Goal: Task Accomplishment & Management: Use online tool/utility

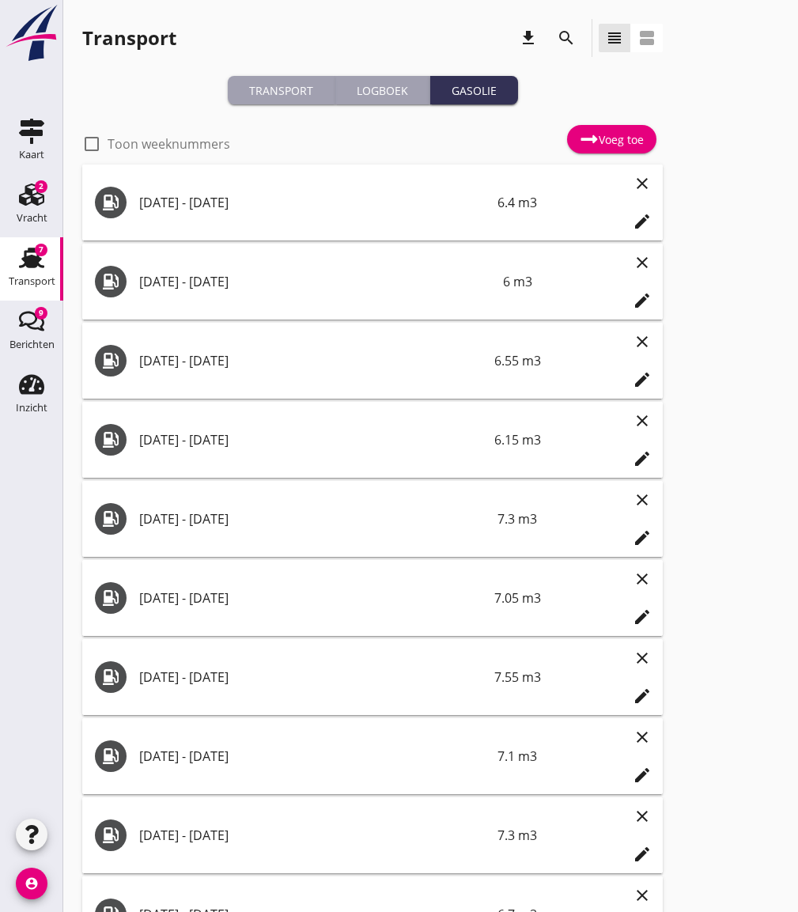
click at [184, 147] on label "Toon weeknummers" at bounding box center [169, 144] width 123 height 16
checkbox input "false"
click at [595, 138] on use at bounding box center [590, 139] width 17 height 8
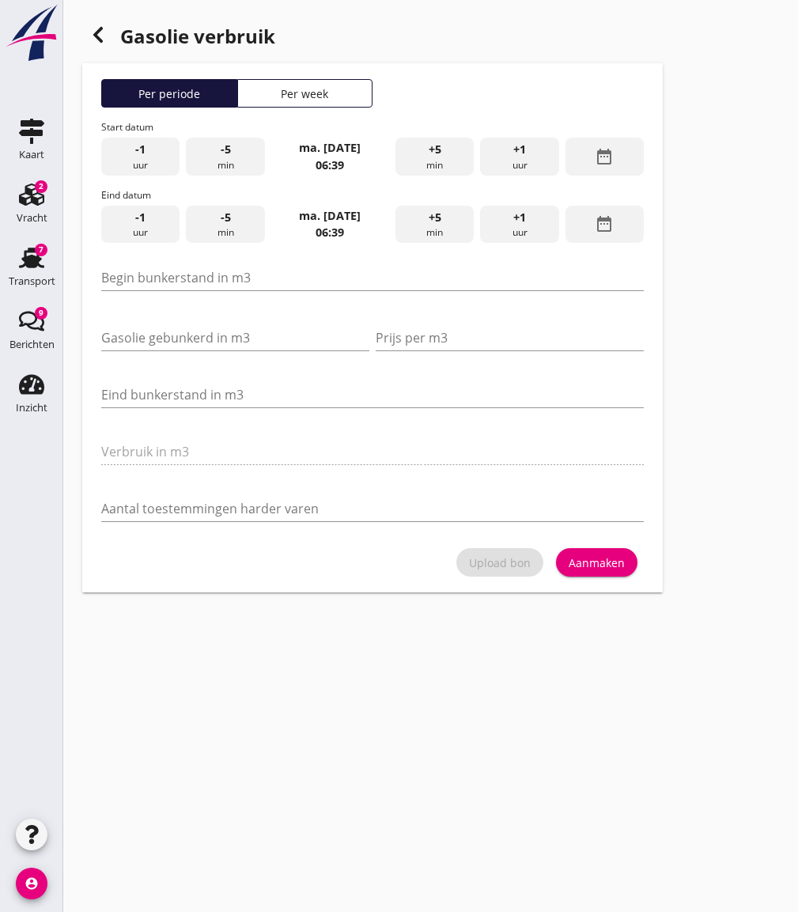
click at [294, 95] on div "Per week" at bounding box center [306, 93] width 122 height 17
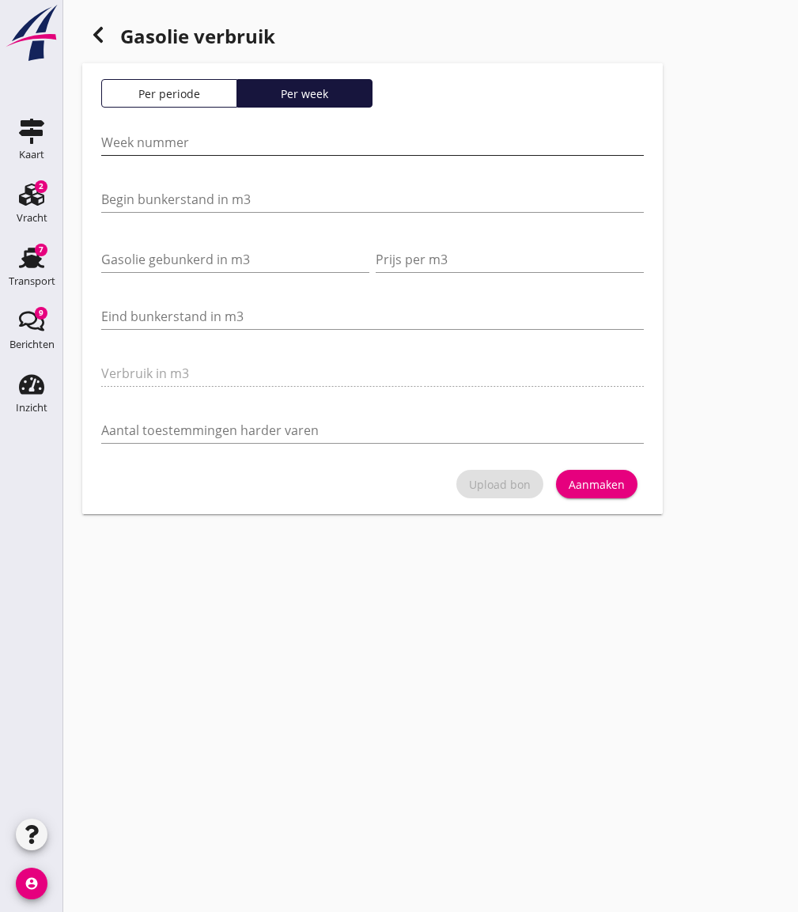
click at [220, 144] on input "Week nummer" at bounding box center [372, 142] width 543 height 25
type input "39"
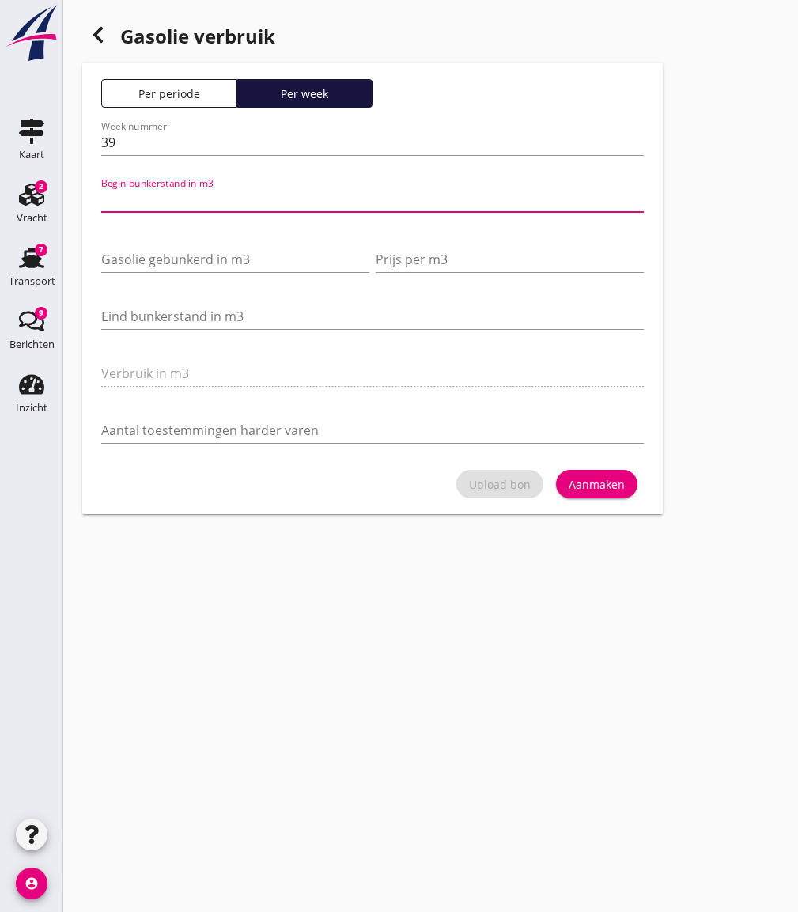
click at [135, 199] on input "Begin bunkerstand in m3" at bounding box center [372, 199] width 543 height 25
type input "26"
type input "26.200"
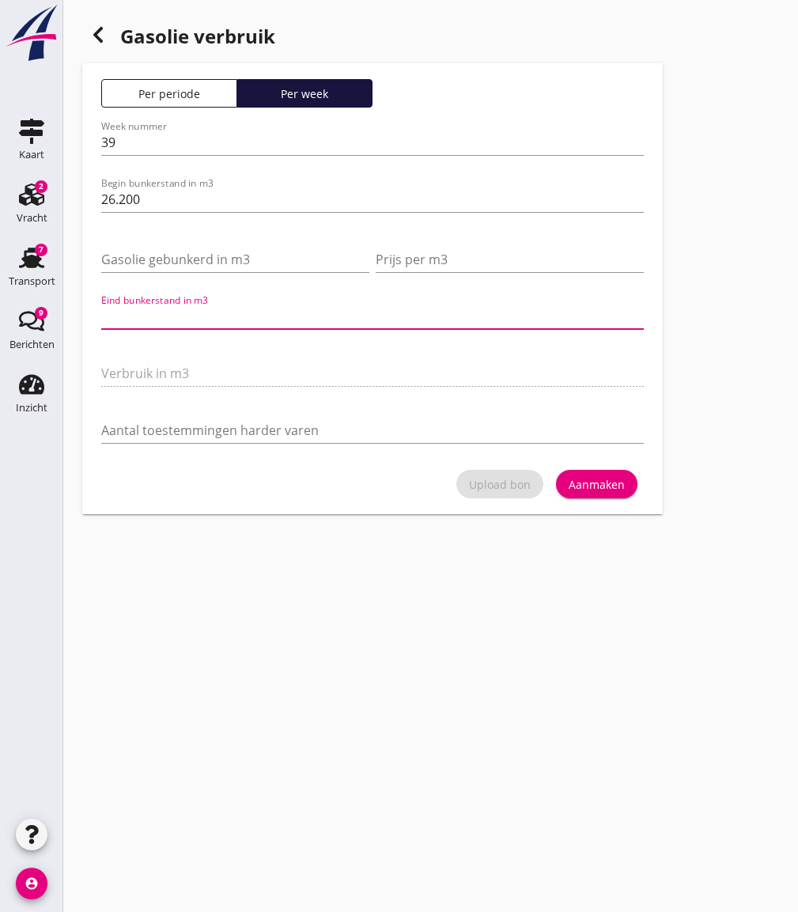
click at [126, 308] on input "Eind bunkerstand in m3" at bounding box center [372, 316] width 543 height 25
type input "25.2"
type input "1"
type input "7.2"
type input "19"
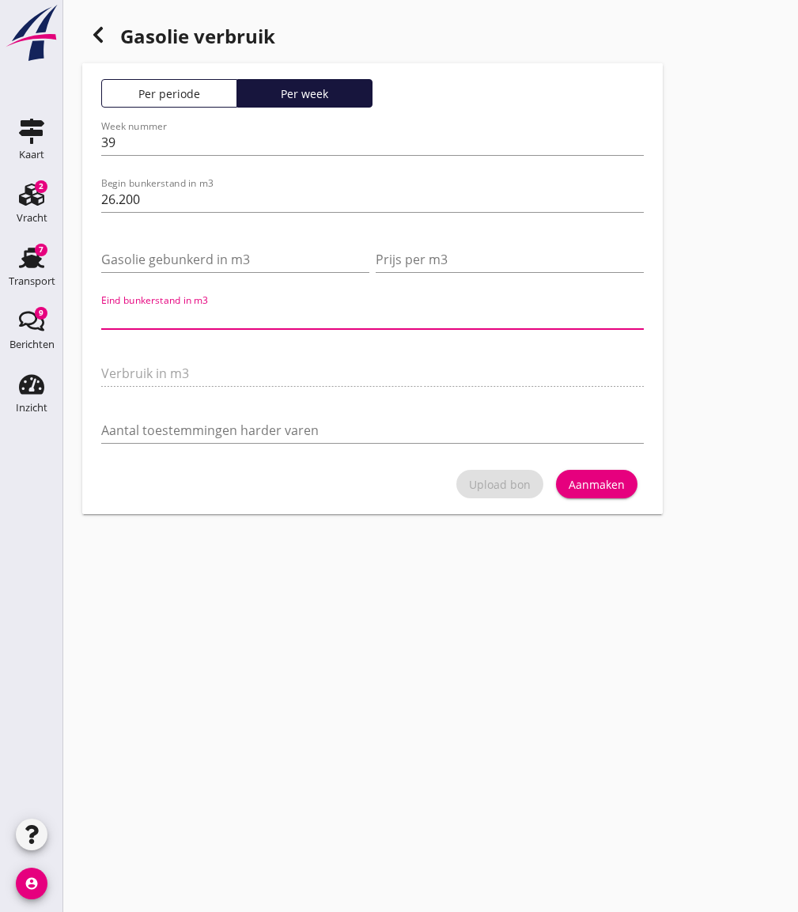
type input "6.7"
type input "19.500"
click at [599, 489] on div "Aanmaken" at bounding box center [597, 484] width 56 height 17
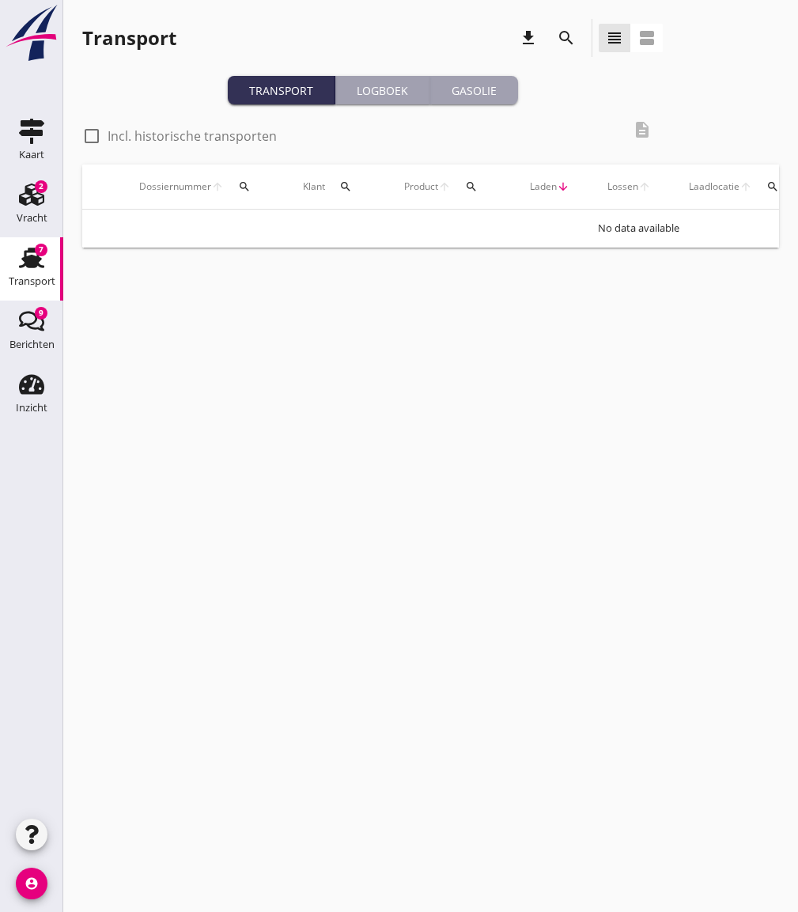
click at [484, 94] on div "Gasolie" at bounding box center [474, 90] width 75 height 17
